Goal: Task Accomplishment & Management: Manage account settings

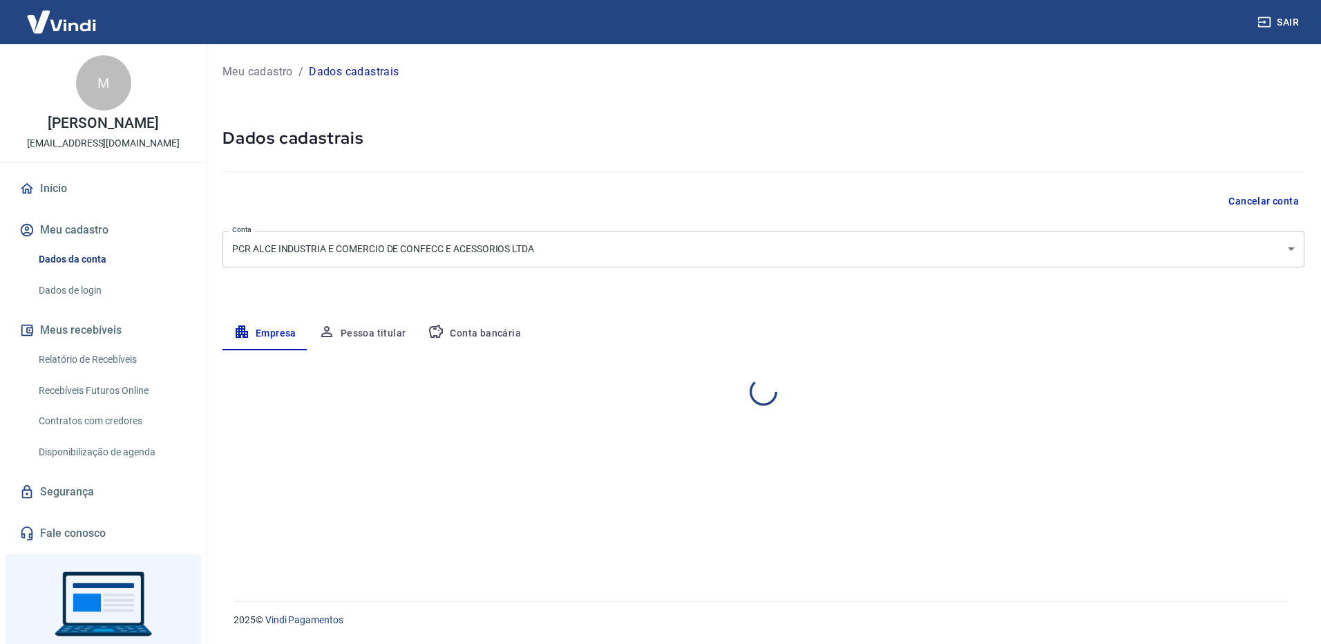
select select "PR"
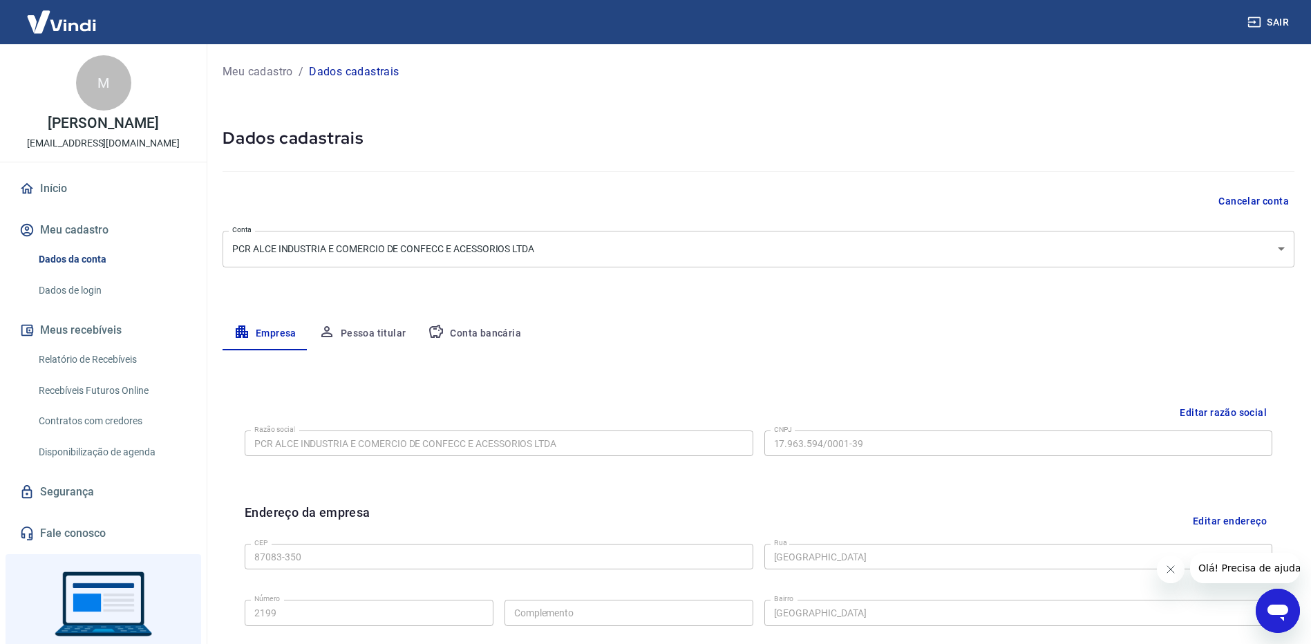
scroll to position [69, 0]
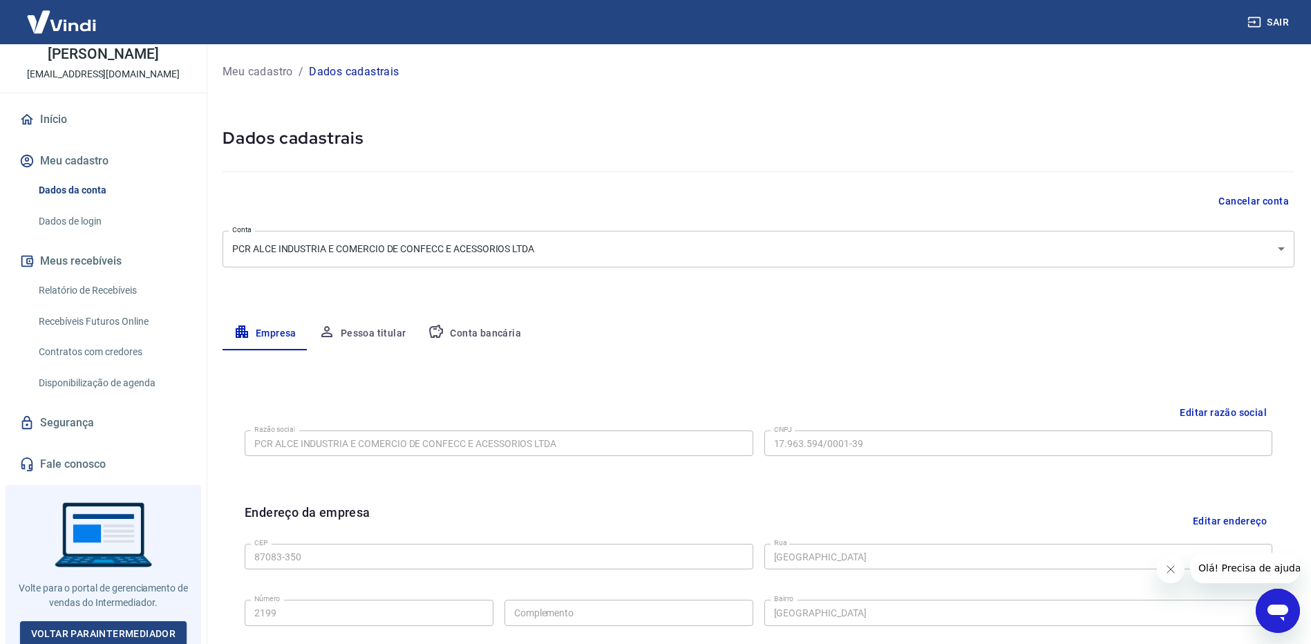
click at [74, 422] on link "Segurança" at bounding box center [103, 423] width 173 height 30
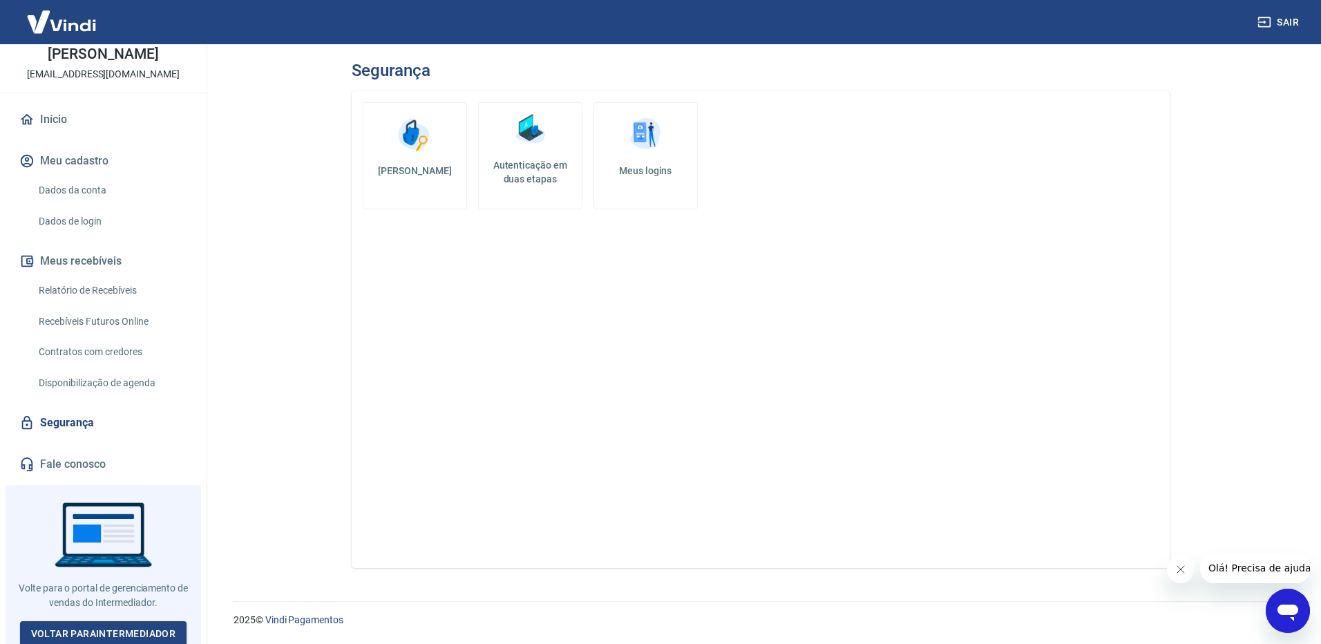
click at [616, 175] on h5 "Meus logins" at bounding box center [645, 171] width 81 height 14
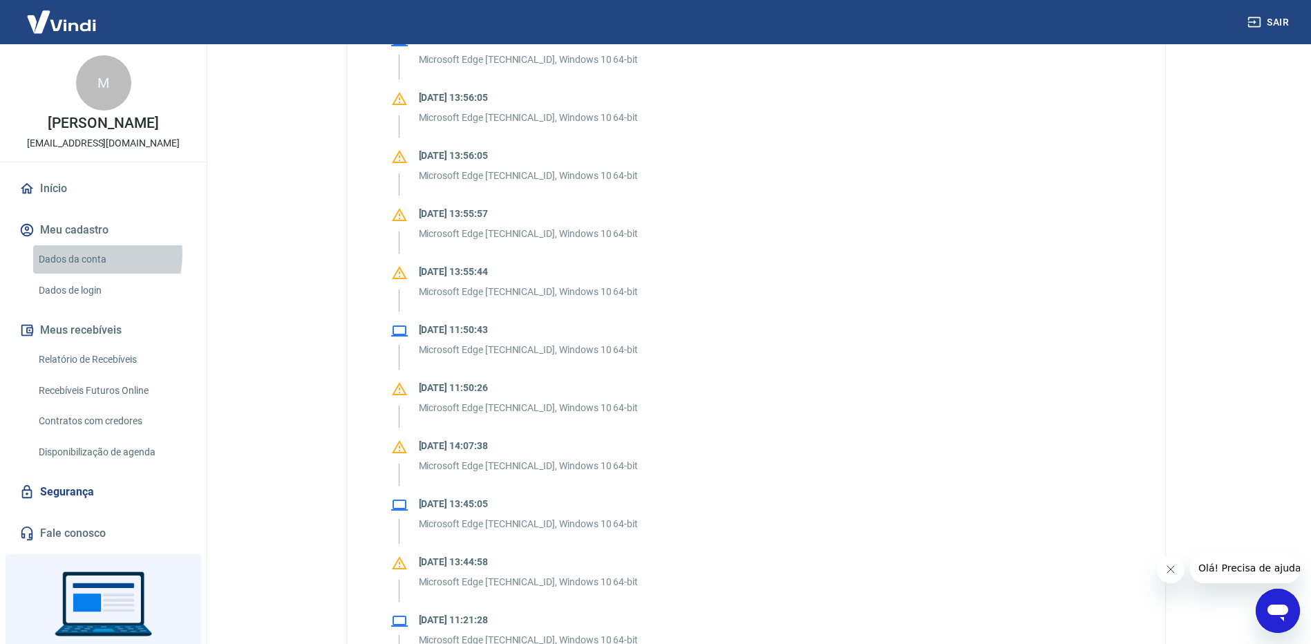
click at [82, 254] on link "Dados da conta" at bounding box center [111, 259] width 157 height 28
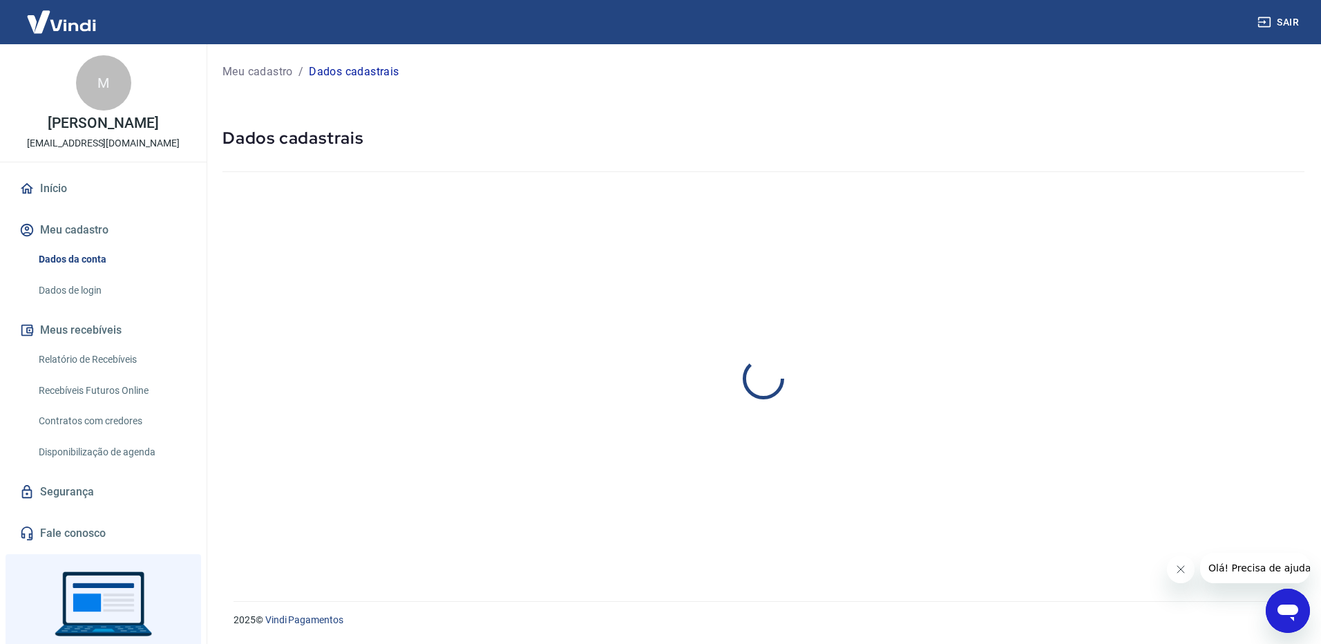
select select "PR"
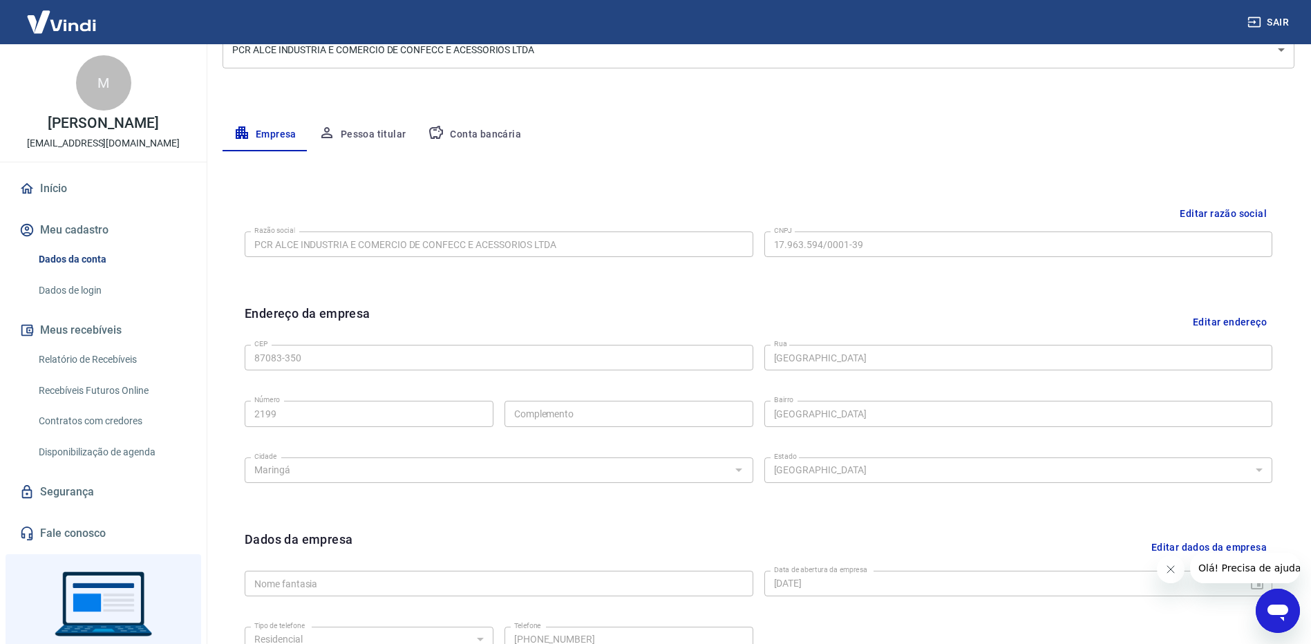
scroll to position [352, 0]
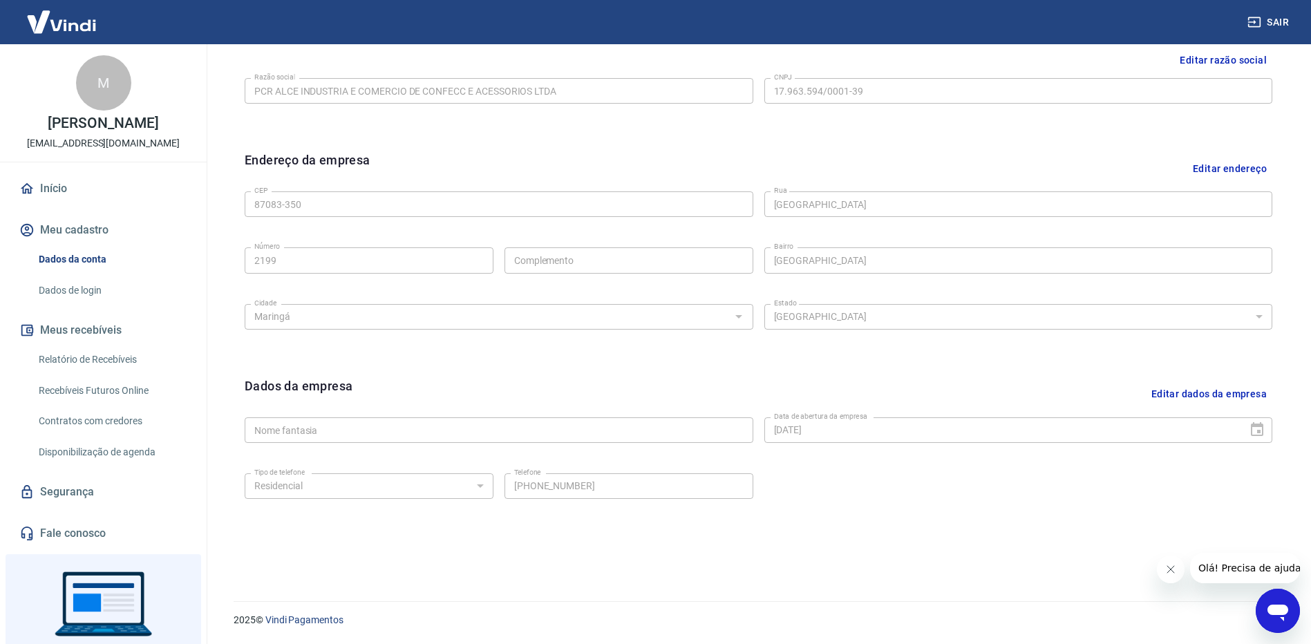
click at [70, 291] on link "Dados de login" at bounding box center [111, 290] width 157 height 28
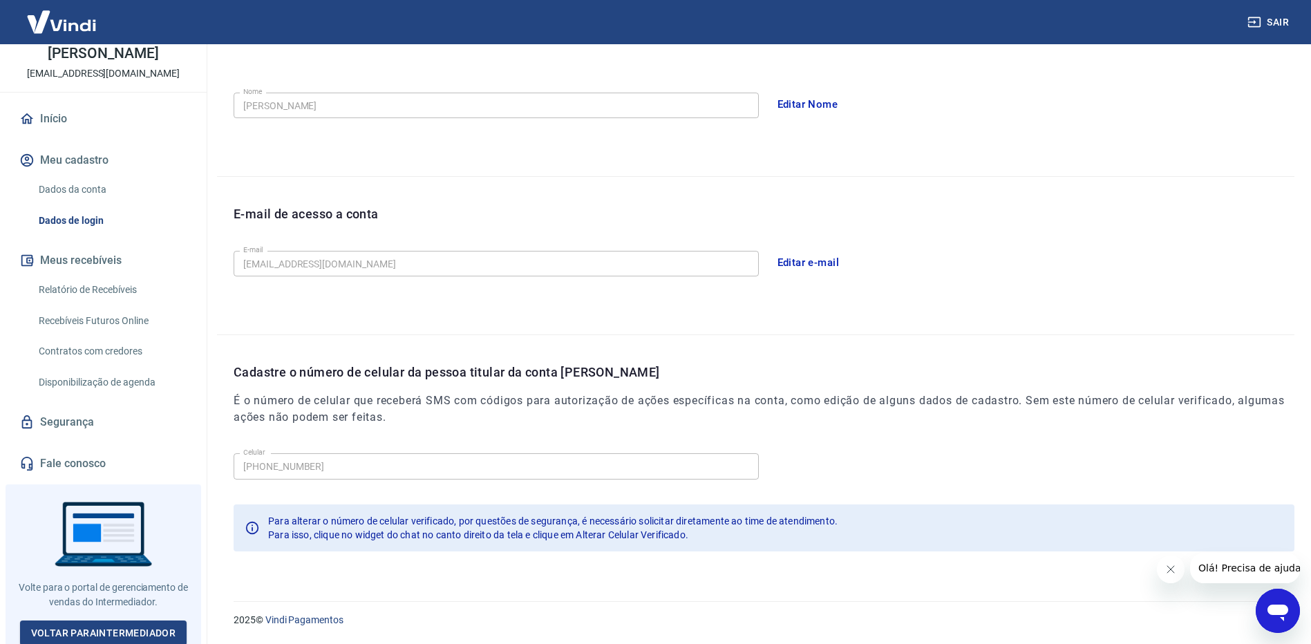
scroll to position [72, 0]
click at [124, 625] on link "Voltar para Intermediador" at bounding box center [103, 631] width 167 height 26
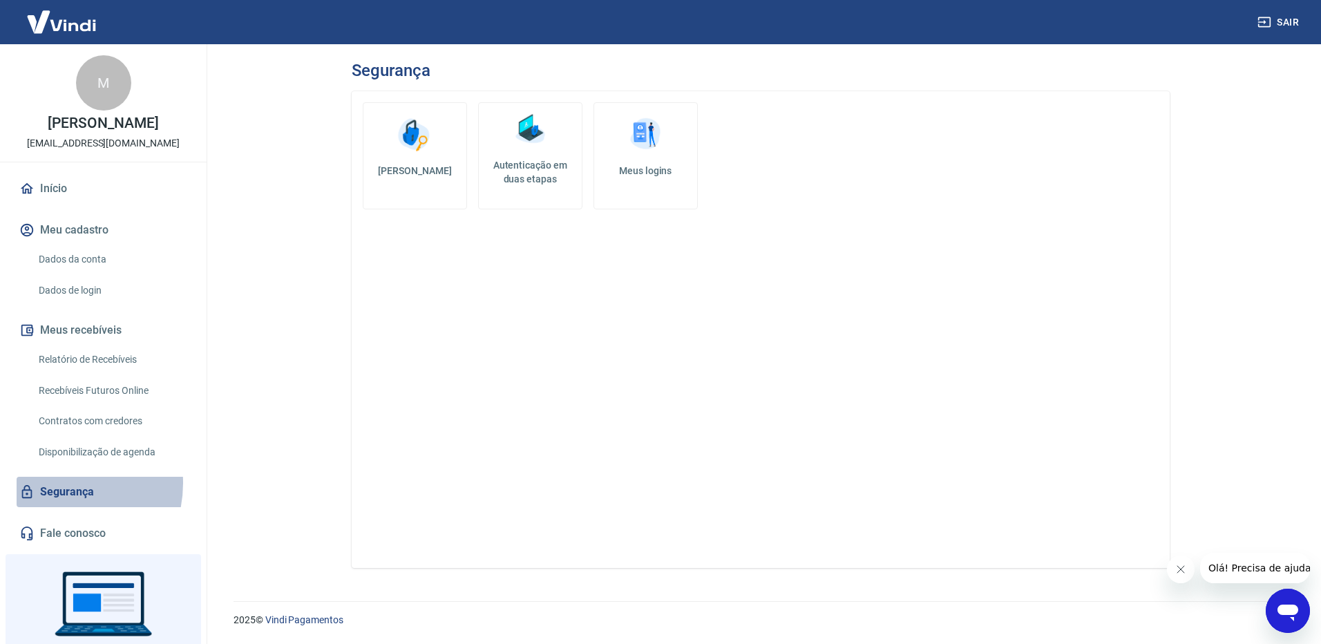
click at [56, 483] on link "Segurança" at bounding box center [103, 492] width 173 height 30
click at [639, 149] on img at bounding box center [645, 134] width 41 height 41
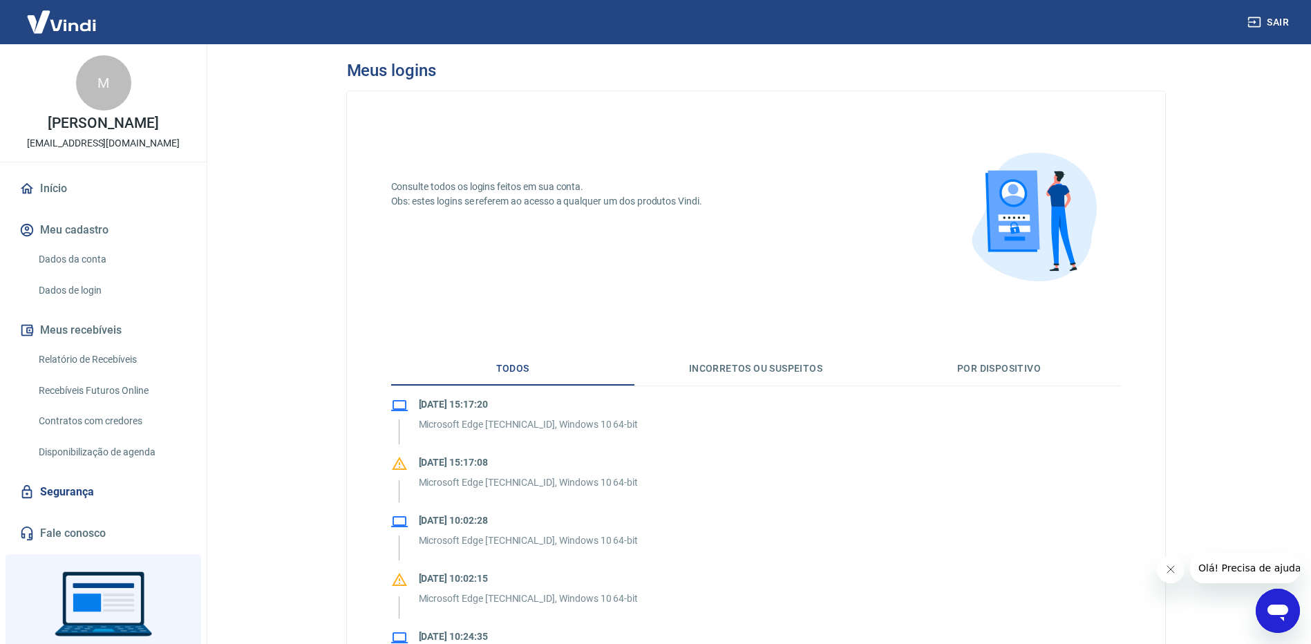
click at [99, 95] on div "M" at bounding box center [103, 82] width 55 height 55
click at [51, 192] on link "Início" at bounding box center [103, 188] width 173 height 30
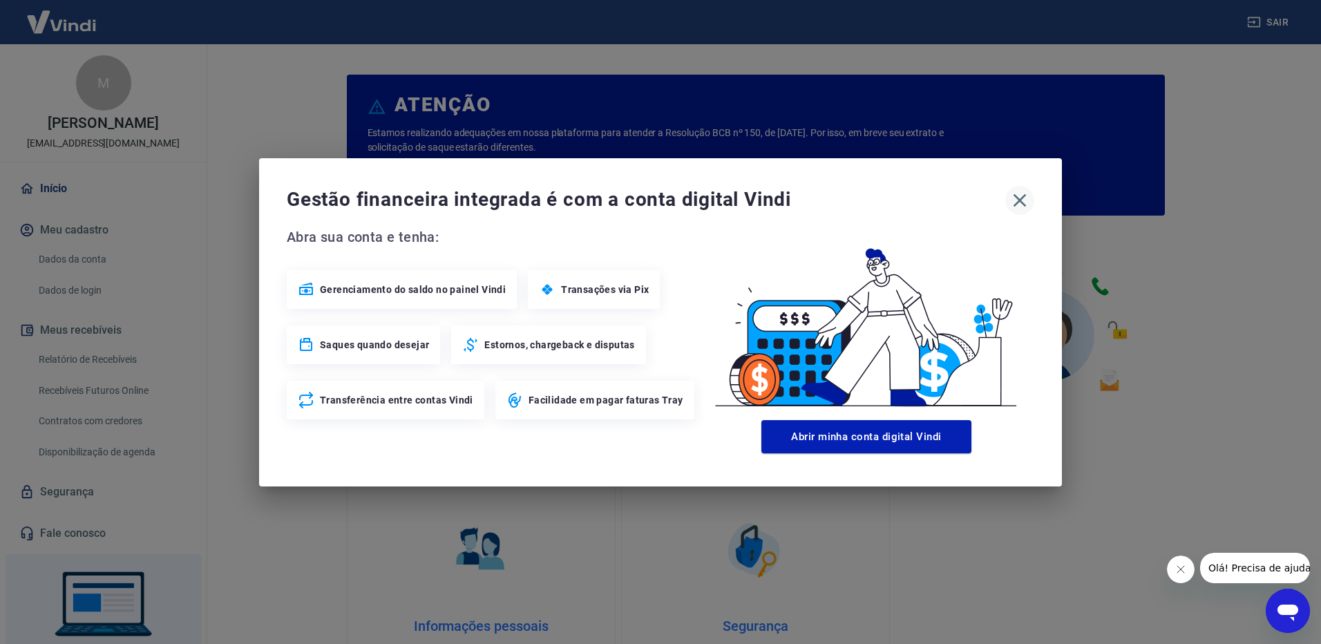
click at [1031, 196] on button "button" at bounding box center [1019, 200] width 29 height 29
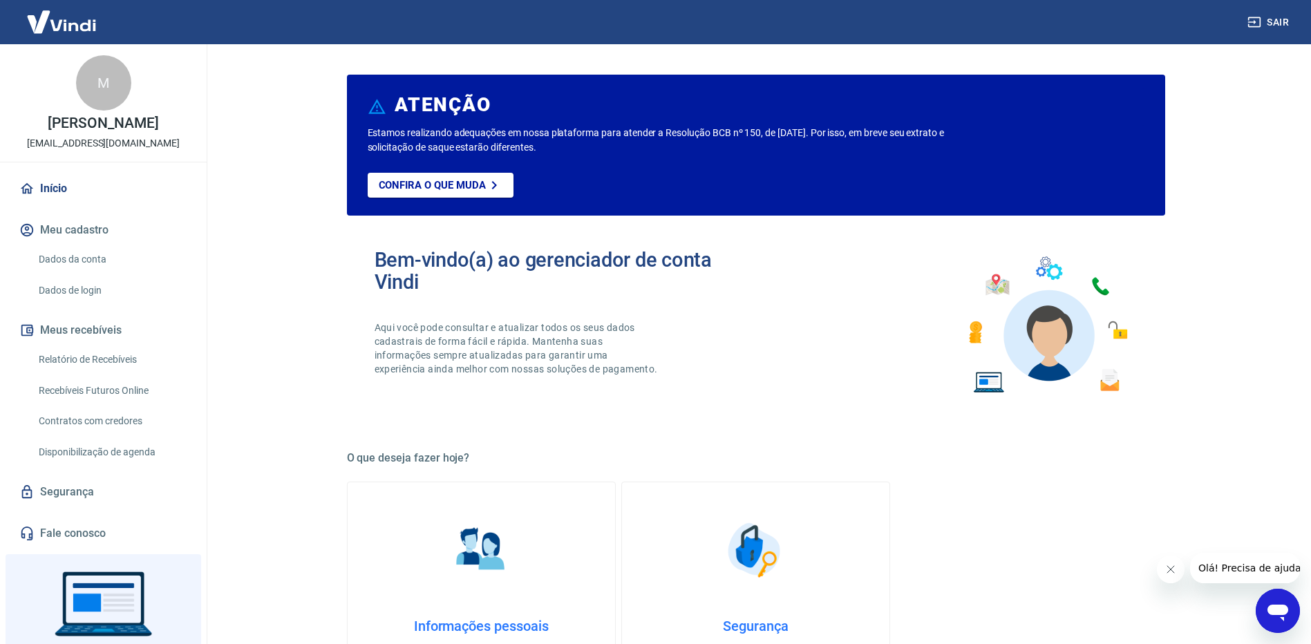
scroll to position [72, 0]
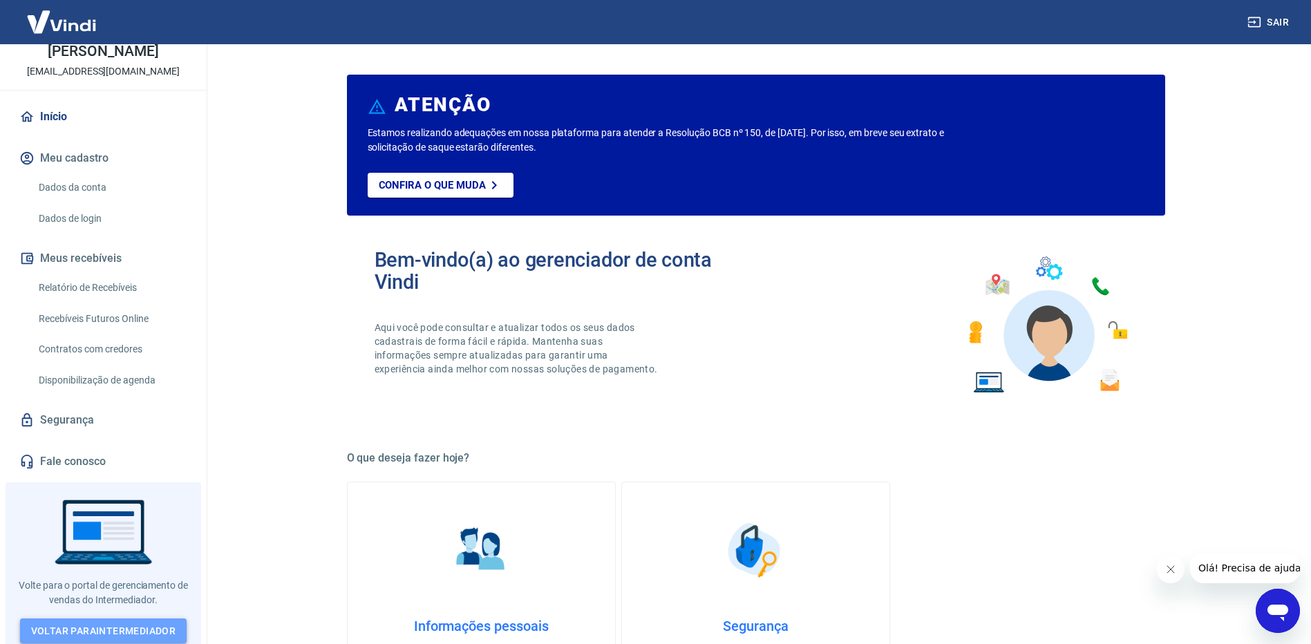
click at [138, 620] on link "Voltar para Intermediador" at bounding box center [103, 631] width 167 height 26
